Goal: Task Accomplishment & Management: Manage account settings

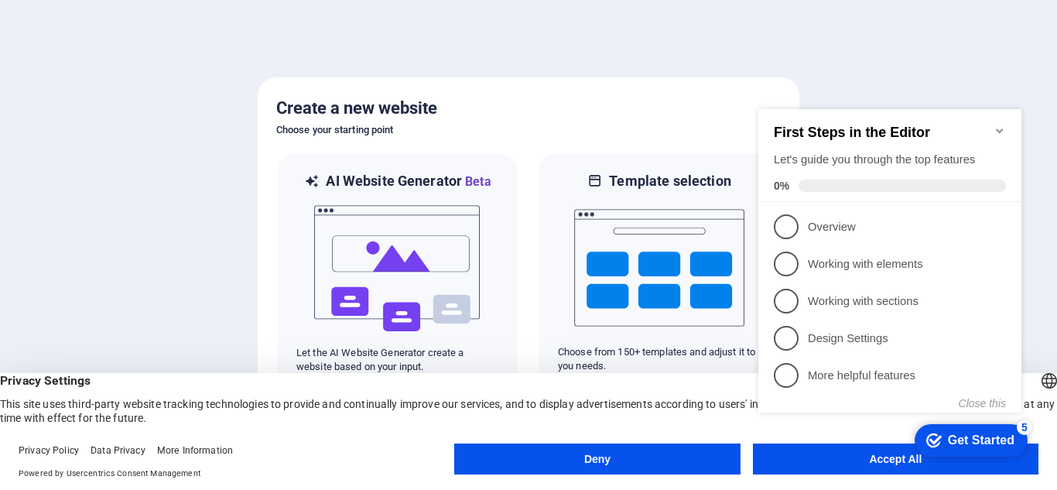
click at [617, 459] on button "Deny" at bounding box center [596, 458] width 285 height 31
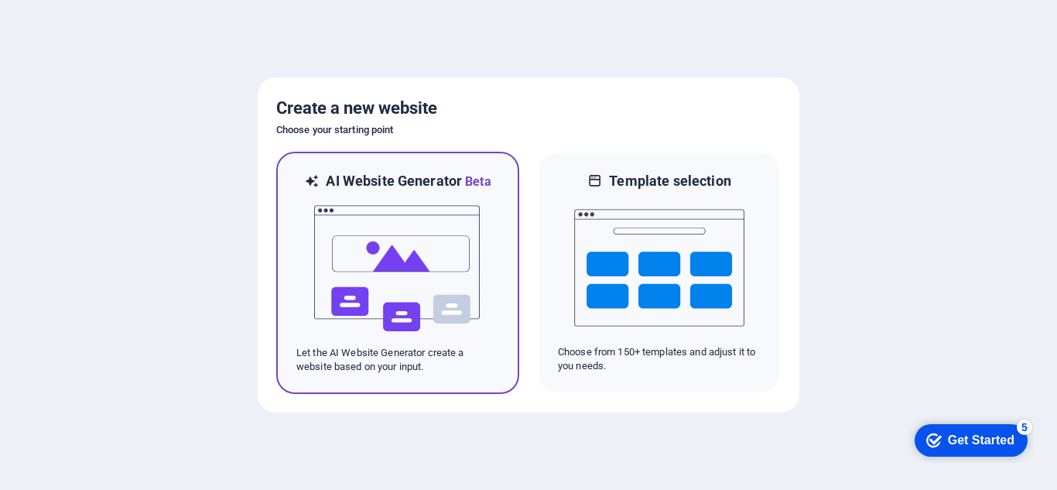
click at [398, 254] on img at bounding box center [398, 268] width 170 height 155
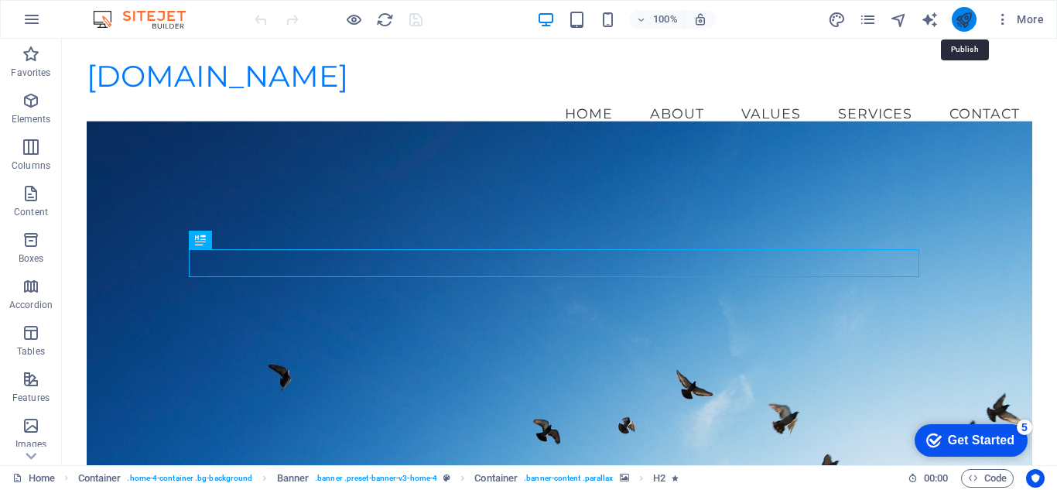
click at [967, 19] on icon "publish" at bounding box center [964, 20] width 18 height 18
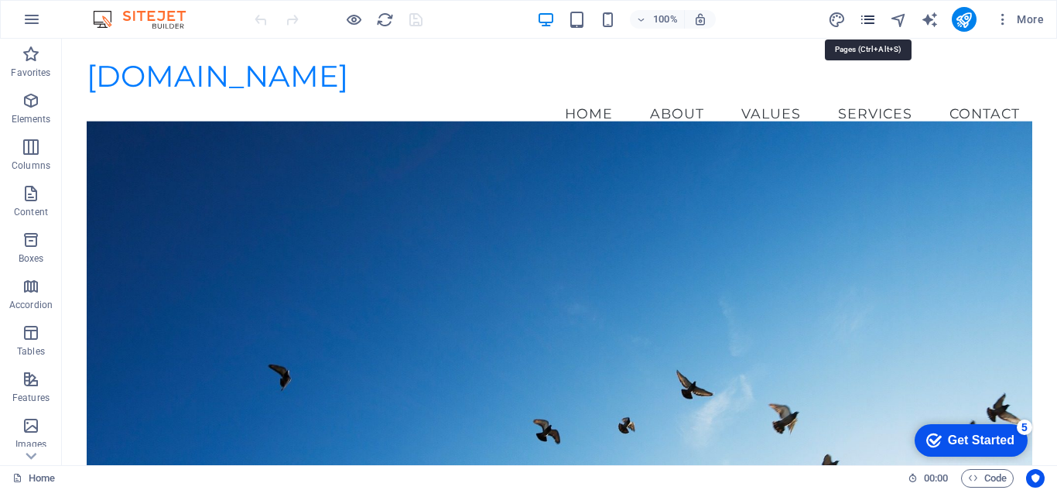
click at [867, 22] on icon "pages" at bounding box center [868, 20] width 18 height 18
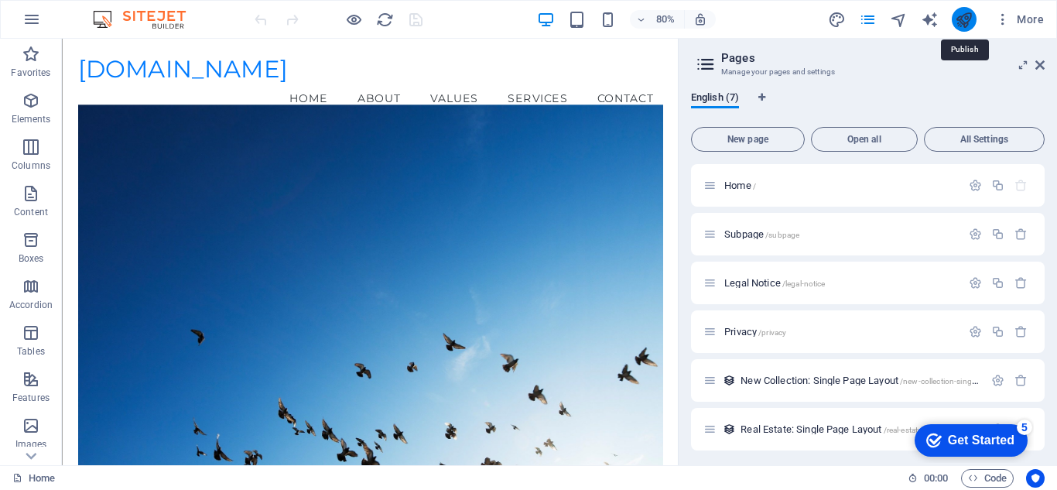
click at [969, 22] on icon "publish" at bounding box center [964, 20] width 18 height 18
